Goal: Information Seeking & Learning: Learn about a topic

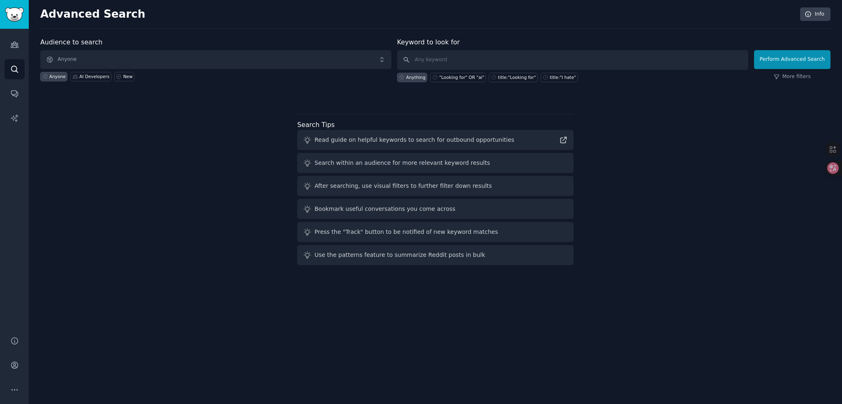
click at [155, 58] on span "Anyone" at bounding box center [215, 59] width 351 height 19
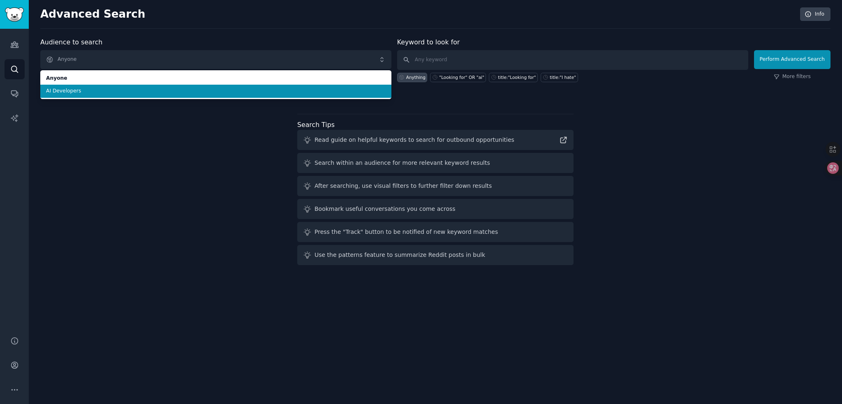
click at [110, 90] on span "AI Developers" at bounding box center [215, 91] width 339 height 7
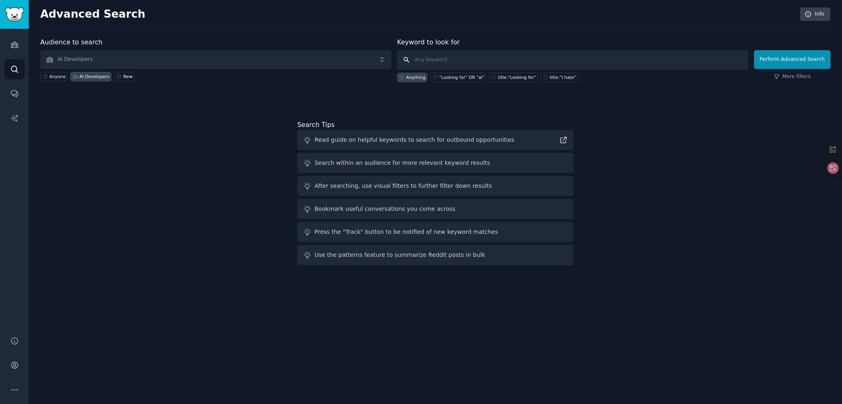
click at [456, 57] on input "text" at bounding box center [572, 60] width 351 height 20
drag, startPoint x: 427, startPoint y: 41, endPoint x: 474, endPoint y: 41, distance: 46.4
click at [474, 41] on div "Keyword to look for Anything "Looking for" OR "ai" title:"Looking for" title:"I…" at bounding box center [572, 59] width 351 height 45
click at [473, 56] on input "text" at bounding box center [572, 60] width 351 height 20
click at [790, 60] on button "Perform Advanced Search" at bounding box center [792, 59] width 76 height 19
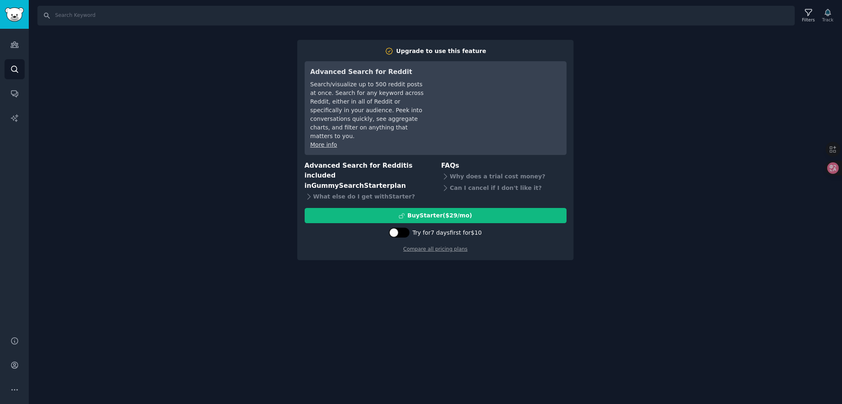
click at [399, 231] on div at bounding box center [399, 233] width 21 height 10
click at [399, 231] on div at bounding box center [398, 233] width 21 height 10
checkbox input "false"
click at [6, 41] on link "Audiences" at bounding box center [15, 45] width 20 height 20
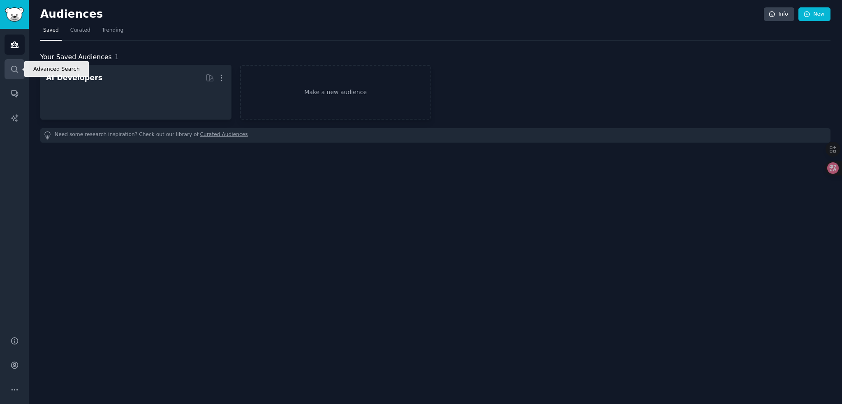
click at [10, 76] on link "Search" at bounding box center [15, 69] width 20 height 20
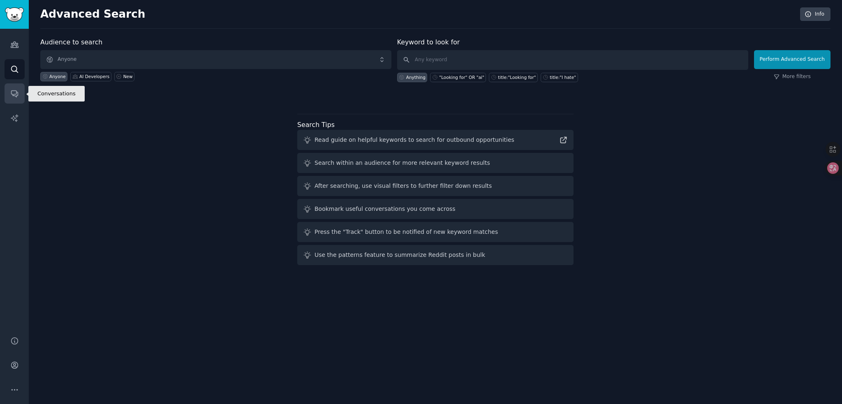
click at [12, 98] on link "Conversations" at bounding box center [15, 93] width 20 height 20
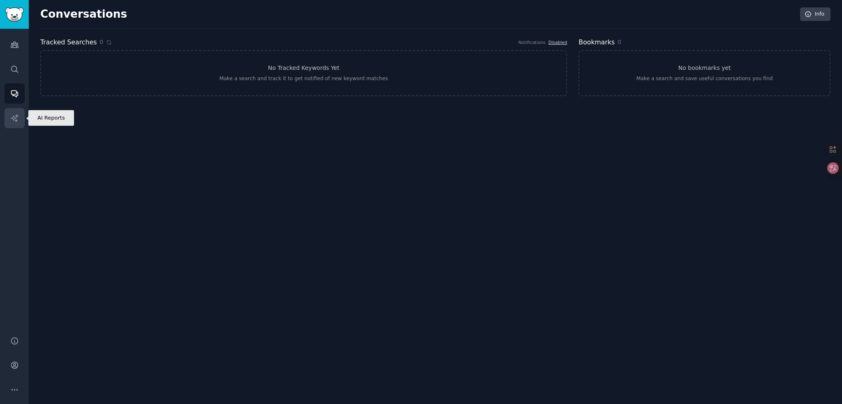
click at [12, 118] on icon "Sidebar" at bounding box center [14, 117] width 7 height 7
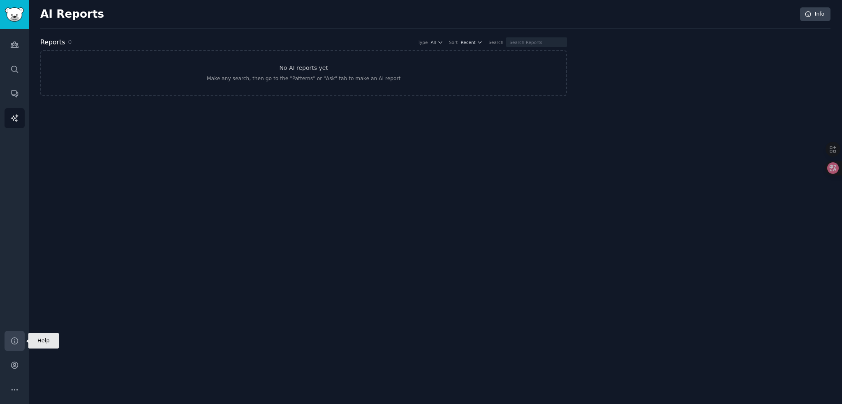
click at [10, 339] on icon "Sidebar" at bounding box center [14, 341] width 9 height 9
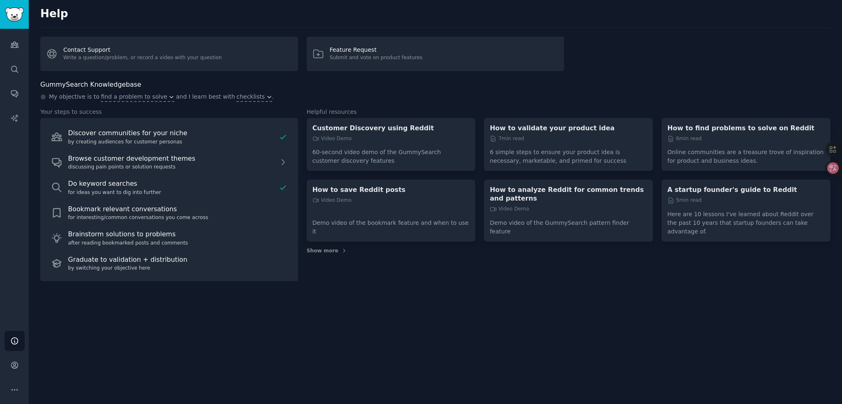
click at [65, 82] on h2 "GummySearch Knowledgebase" at bounding box center [90, 85] width 101 height 10
click at [114, 83] on h2 "GummySearch Knowledgebase" at bounding box center [90, 85] width 101 height 10
drag, startPoint x: 70, startPoint y: 98, endPoint x: 83, endPoint y: 97, distance: 12.8
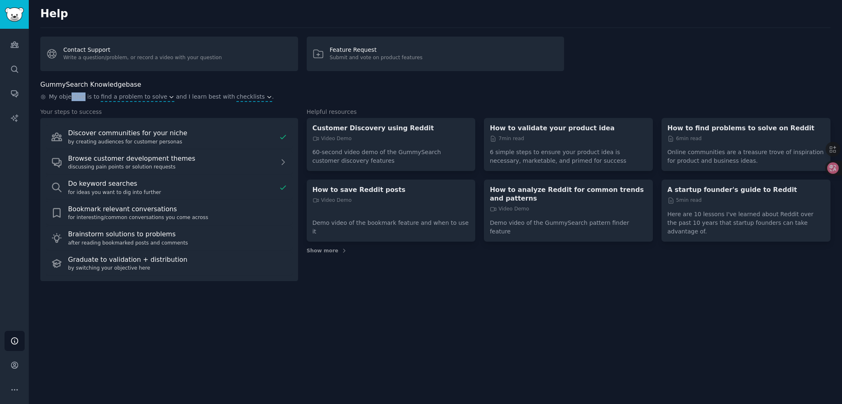
click at [83, 97] on span "My objective is to" at bounding box center [74, 96] width 51 height 9
click at [169, 98] on icon "button" at bounding box center [172, 97] width 6 height 6
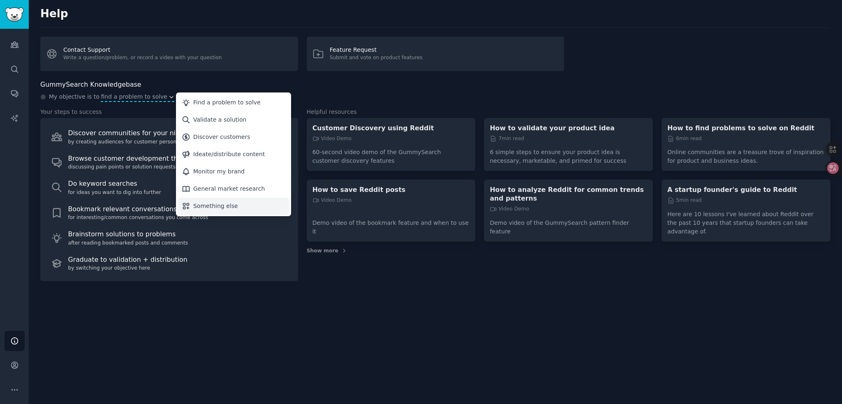
click at [219, 207] on div "Something else" at bounding box center [215, 206] width 45 height 9
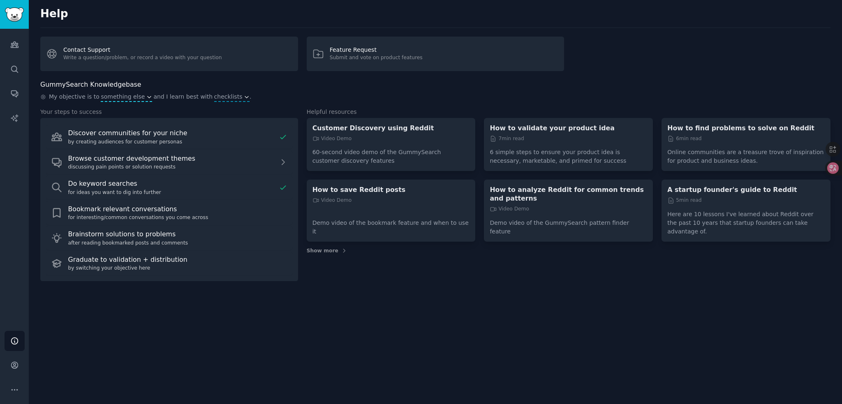
click at [137, 99] on span "something else" at bounding box center [123, 96] width 44 height 9
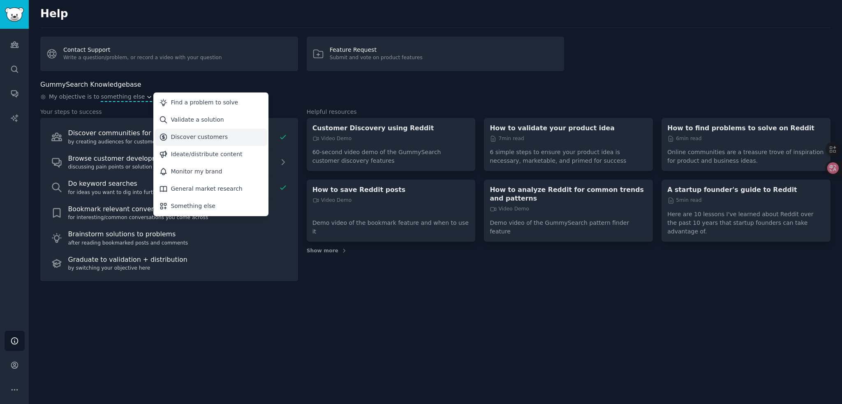
click at [199, 134] on div "Discover customers" at bounding box center [199, 137] width 57 height 9
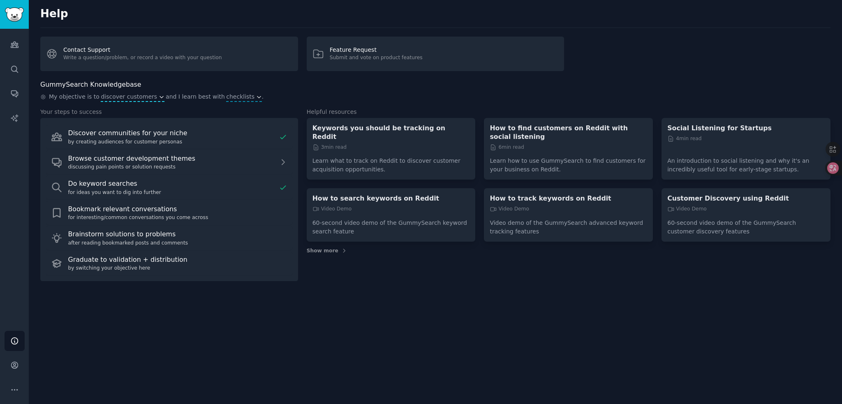
click at [150, 97] on span "discover customers" at bounding box center [129, 96] width 56 height 9
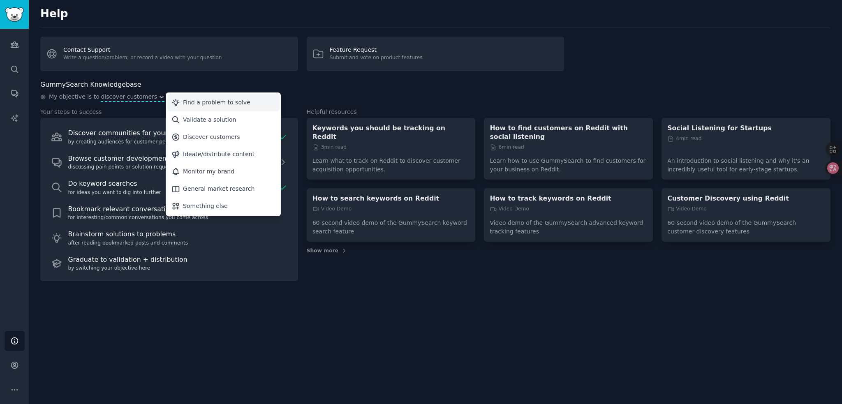
click at [207, 104] on div "Find a problem to solve" at bounding box center [216, 102] width 67 height 9
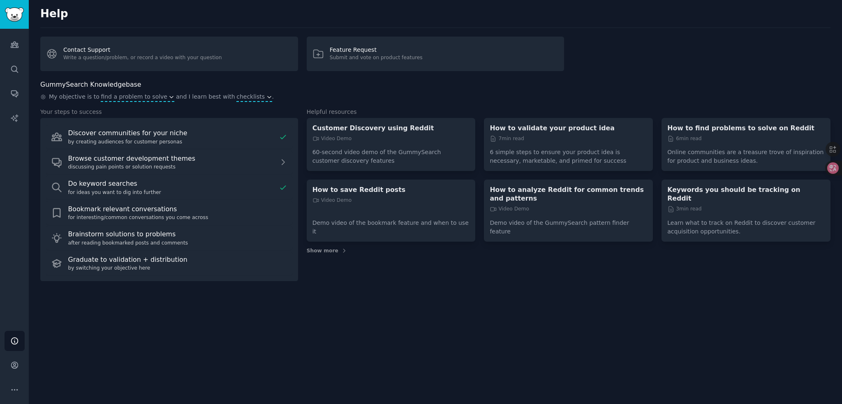
click at [266, 97] on icon "button" at bounding box center [269, 97] width 6 height 6
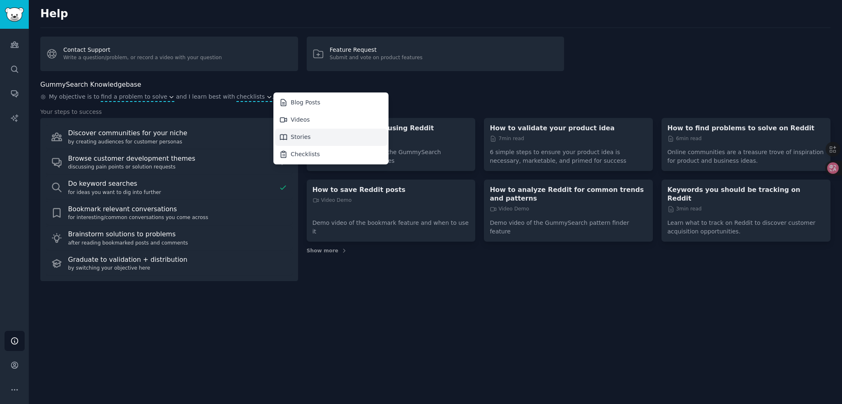
click at [312, 134] on div "Stories" at bounding box center [331, 137] width 112 height 17
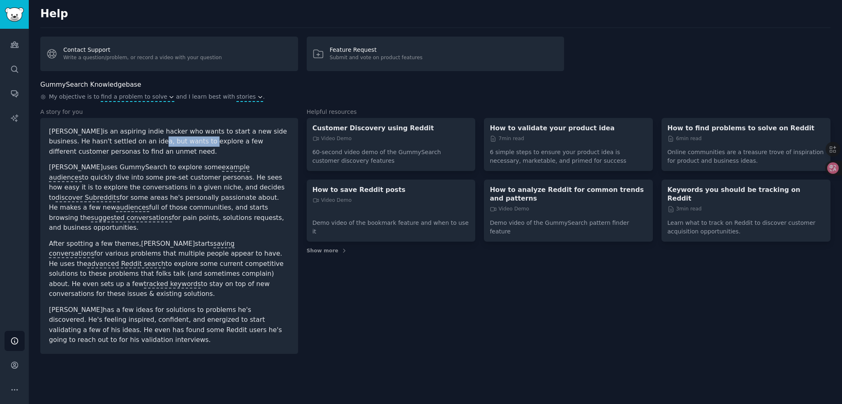
drag, startPoint x: 115, startPoint y: 139, endPoint x: 168, endPoint y: 141, distance: 52.2
click at [168, 141] on p "[PERSON_NAME] is an aspiring indie hacker who wants to start a new side busines…" at bounding box center [169, 142] width 240 height 30
click at [166, 154] on p "[PERSON_NAME] is an aspiring indie hacker who wants to start a new side busines…" at bounding box center [169, 142] width 240 height 30
drag, startPoint x: 164, startPoint y: 152, endPoint x: 98, endPoint y: 143, distance: 67.1
click at [98, 143] on p "[PERSON_NAME] is an aspiring indie hacker who wants to start a new side busines…" at bounding box center [169, 142] width 240 height 30
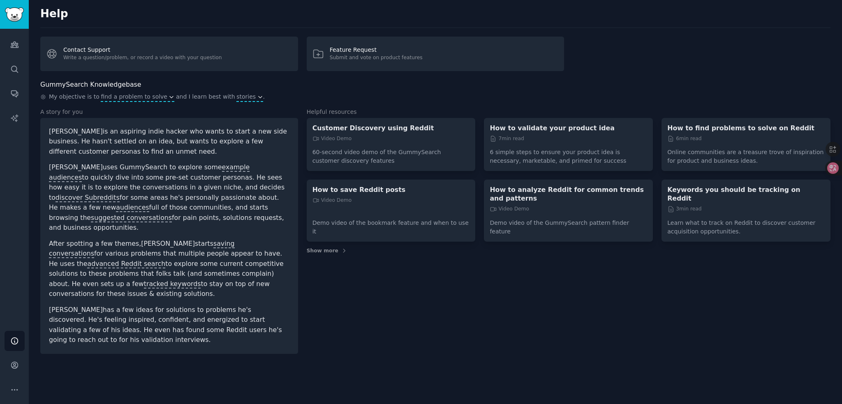
click at [166, 154] on p "[PERSON_NAME] is an aspiring indie hacker who wants to start a new side busines…" at bounding box center [169, 142] width 240 height 30
click at [245, 97] on span "stories" at bounding box center [245, 96] width 19 height 9
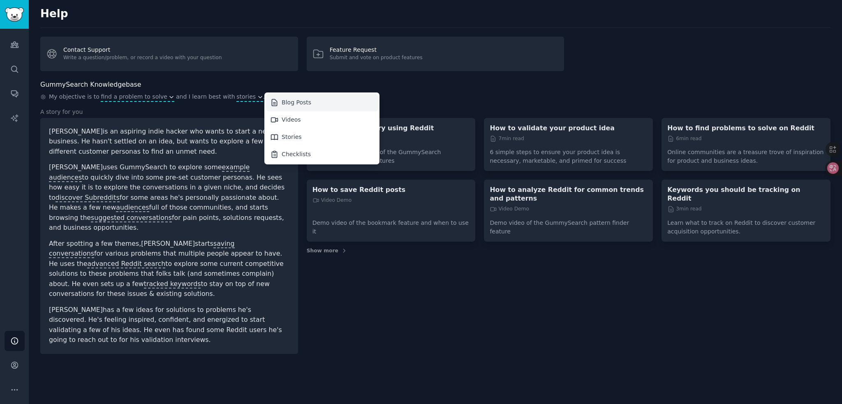
click at [296, 102] on div "Blog Posts" at bounding box center [297, 102] width 30 height 9
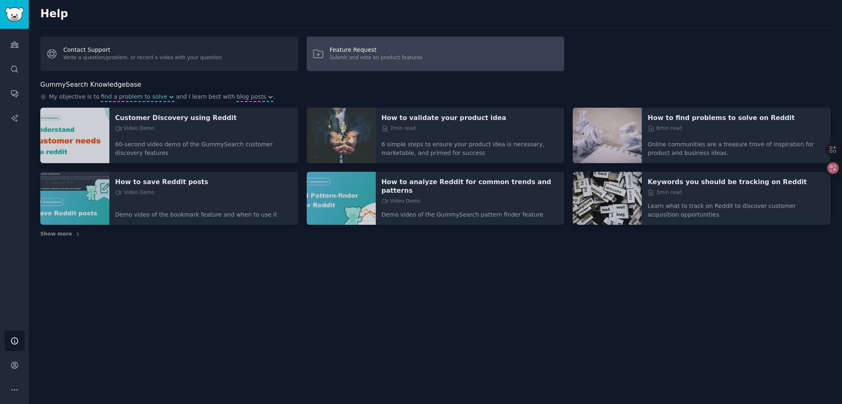
click at [406, 52] on div "Feature Request" at bounding box center [376, 50] width 93 height 9
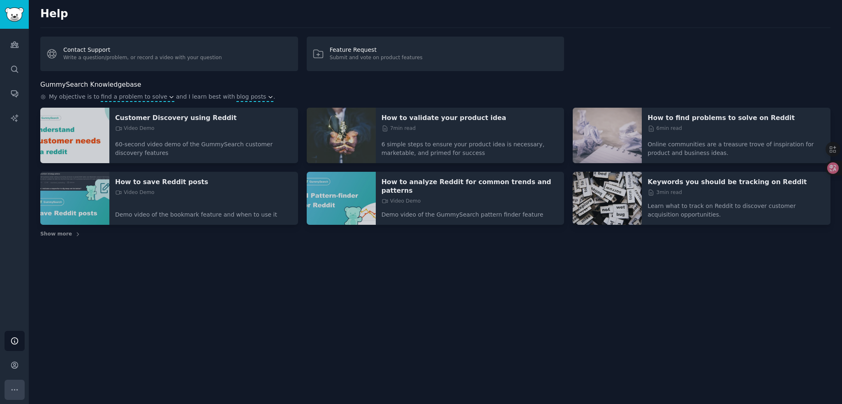
click at [17, 388] on icon "Sidebar" at bounding box center [14, 390] width 9 height 9
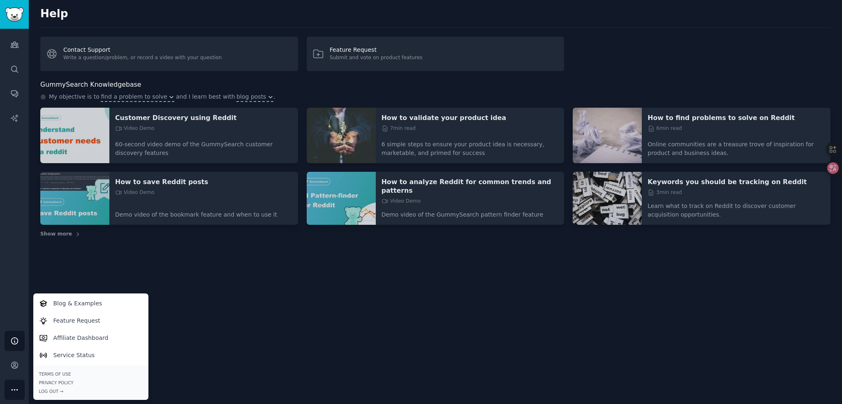
click at [289, 325] on div "Help Contact Support Write a question/problem, or record a video with your ques…" at bounding box center [435, 202] width 813 height 404
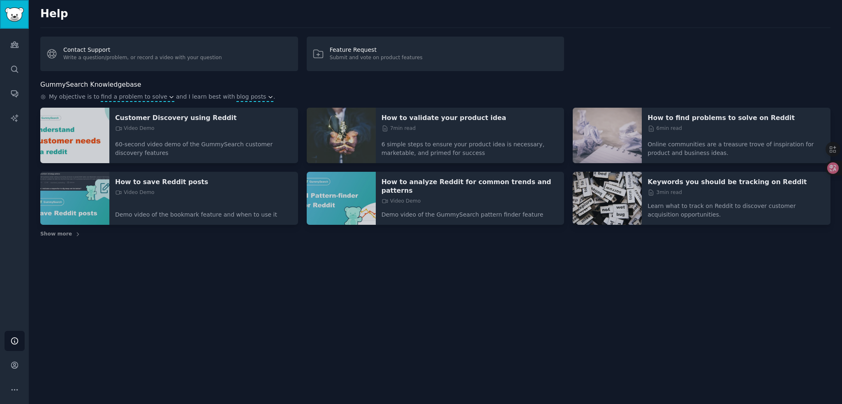
click at [13, 21] on img "Sidebar" at bounding box center [14, 14] width 19 height 14
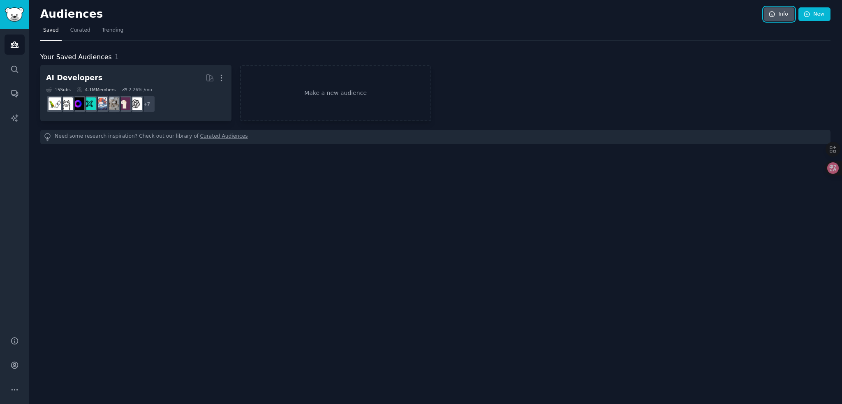
click at [783, 14] on link "Info" at bounding box center [779, 14] width 30 height 14
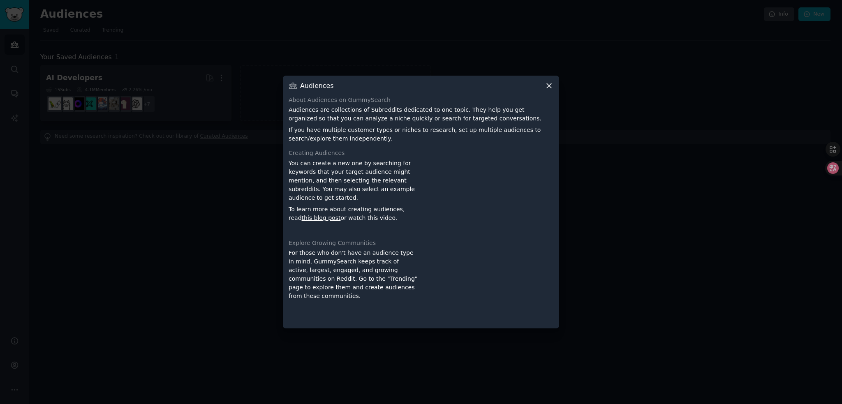
click at [546, 85] on icon at bounding box center [549, 85] width 9 height 9
